Goal: Task Accomplishment & Management: Use online tool/utility

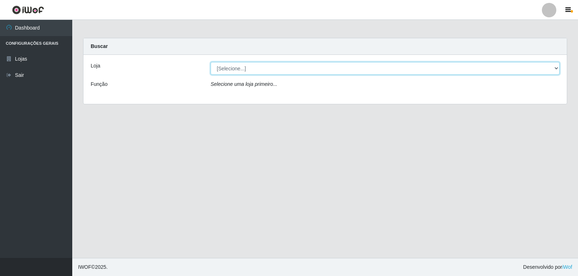
click at [414, 67] on select "[Selecione...] [PERSON_NAME]" at bounding box center [385, 68] width 349 height 13
select select "523"
click at [211, 62] on select "[Selecione...] [PERSON_NAME]" at bounding box center [385, 68] width 349 height 13
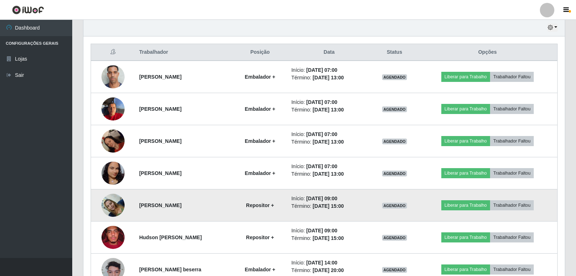
scroll to position [292, 0]
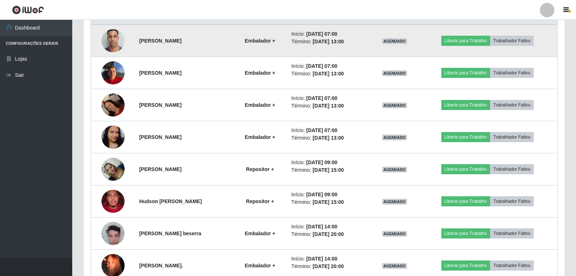
click at [115, 34] on img at bounding box center [113, 40] width 23 height 31
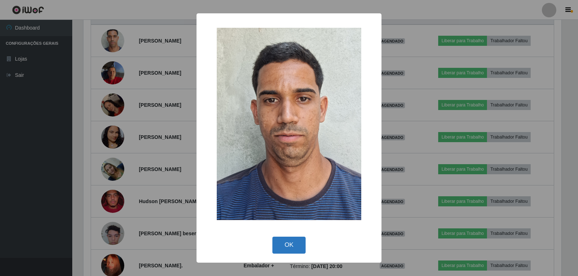
click at [281, 249] on button "OK" at bounding box center [289, 245] width 34 height 17
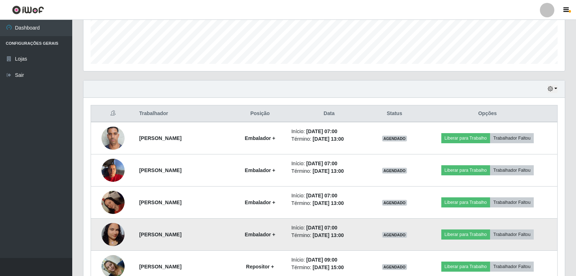
scroll to position [184, 0]
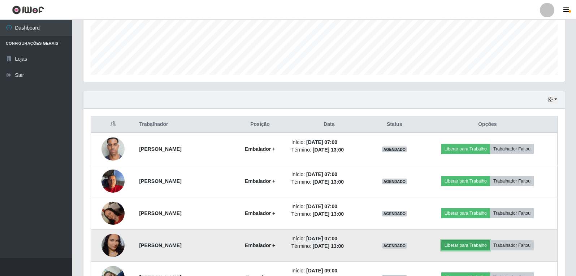
click at [462, 242] on button "Liberar para Trabalho" at bounding box center [465, 246] width 49 height 10
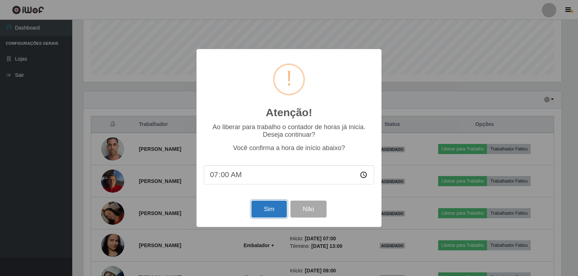
click at [266, 211] on button "Sim" at bounding box center [268, 209] width 35 height 17
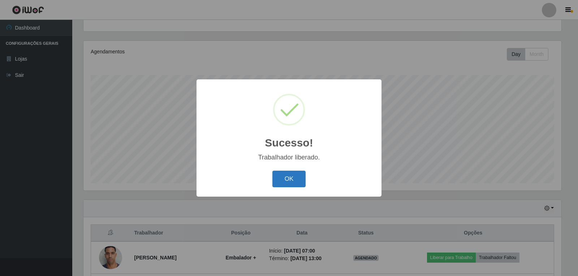
click at [282, 184] on button "OK" at bounding box center [289, 179] width 34 height 17
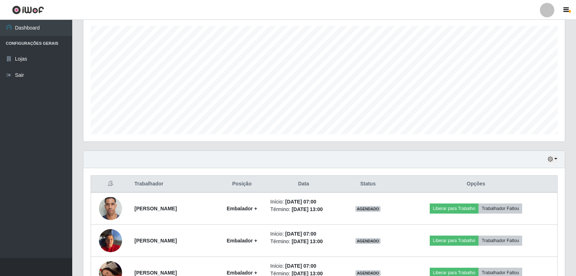
scroll to position [183, 0]
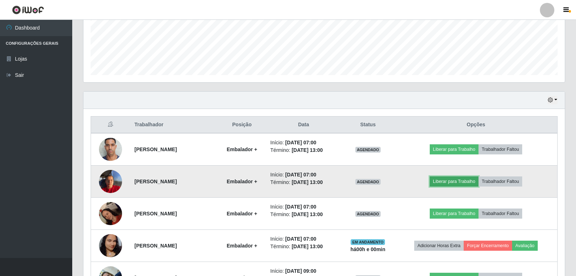
click at [451, 179] on button "Liberar para Trabalho" at bounding box center [454, 182] width 49 height 10
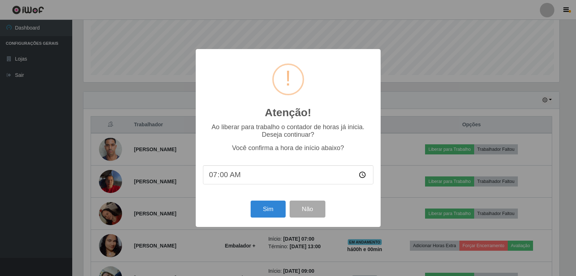
scroll to position [150, 478]
click at [275, 214] on button "Sim" at bounding box center [268, 209] width 35 height 17
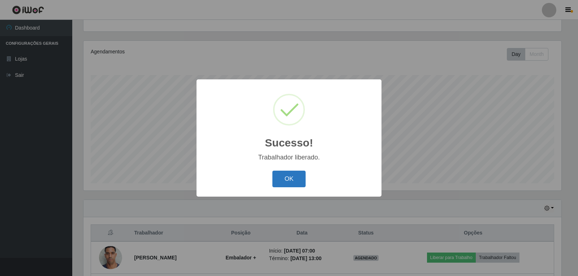
click at [286, 185] on button "OK" at bounding box center [289, 179] width 34 height 17
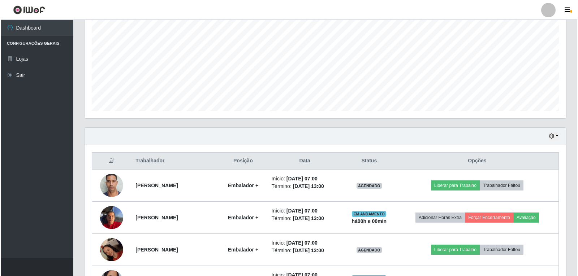
scroll to position [183, 0]
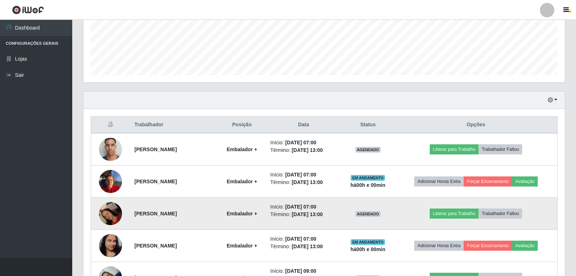
click at [116, 214] on img at bounding box center [110, 213] width 23 height 31
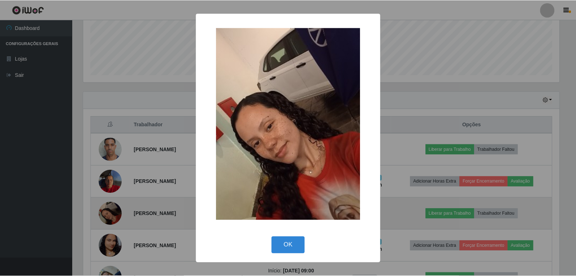
scroll to position [150, 478]
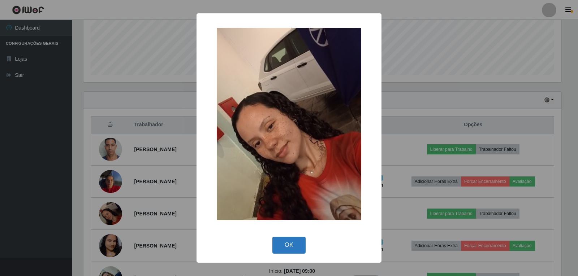
click at [291, 241] on button "OK" at bounding box center [289, 245] width 34 height 17
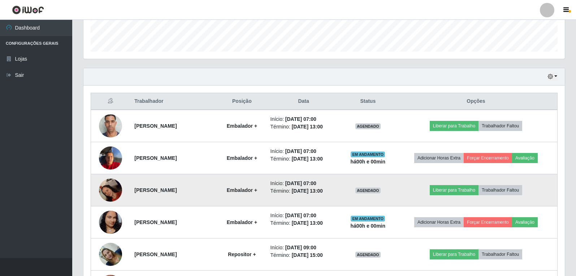
scroll to position [219, 0]
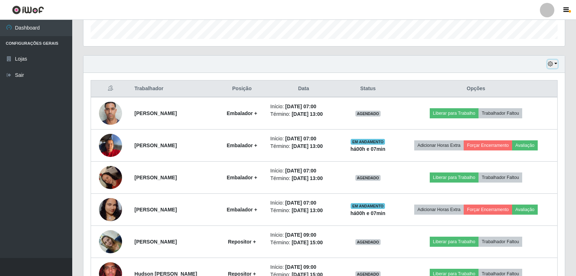
click at [556, 65] on button "button" at bounding box center [553, 64] width 10 height 8
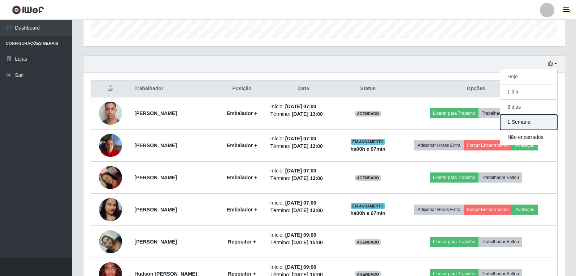
click at [526, 118] on button "1 Semana" at bounding box center [528, 122] width 57 height 15
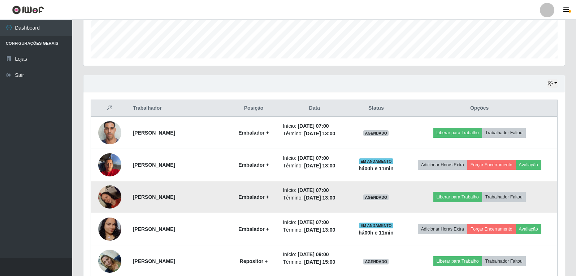
scroll to position [217, 0]
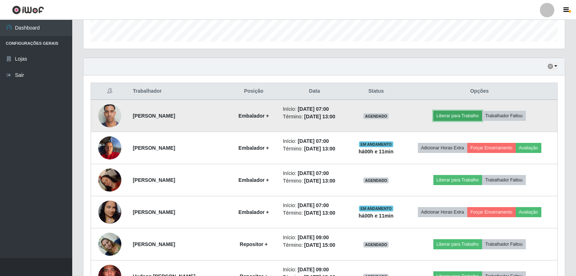
click at [444, 115] on button "Liberar para Trabalho" at bounding box center [458, 116] width 49 height 10
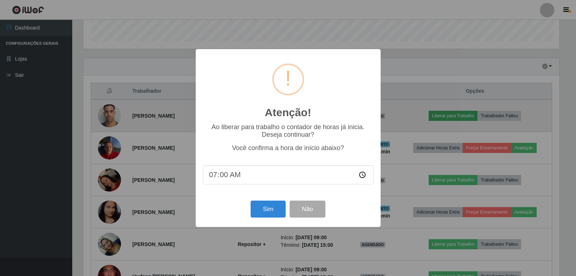
scroll to position [150, 478]
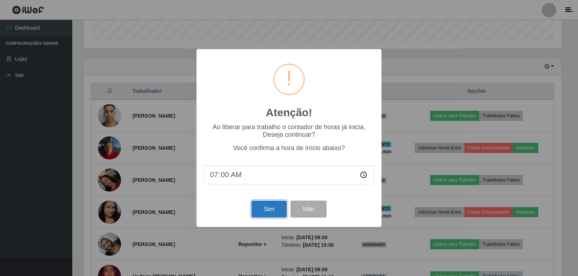
click at [273, 217] on button "Sim" at bounding box center [268, 209] width 35 height 17
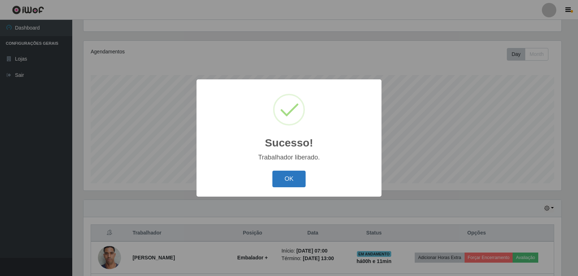
click at [296, 181] on button "OK" at bounding box center [289, 179] width 34 height 17
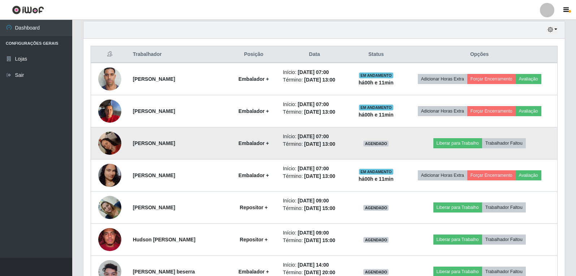
scroll to position [255, 0]
